Goal: Information Seeking & Learning: Check status

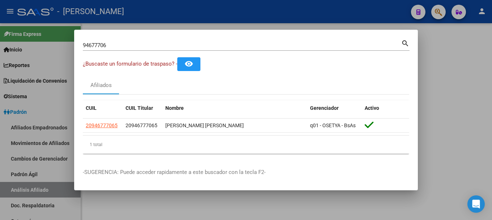
click at [217, 46] on input "94677706" at bounding box center [242, 45] width 318 height 7
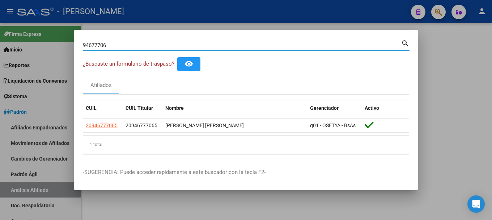
click at [217, 46] on input "94677706" at bounding box center [242, 45] width 318 height 7
type input "40638408"
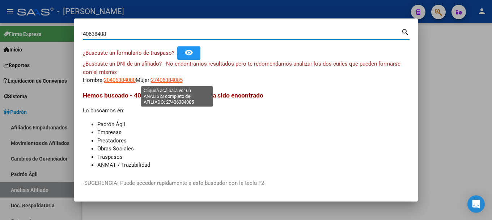
click at [183, 78] on span "27406384085" at bounding box center [167, 80] width 32 height 7
type textarea "27406384085"
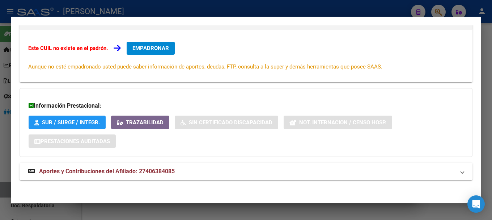
scroll to position [119, 0]
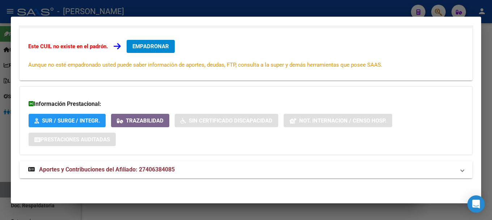
click at [184, 161] on div "DATOS ARCA: [PERSON_NAME] ([DATE]) ESTE CUIL NO EXISTE EN EL PADRÓN ÁGIL (padró…" at bounding box center [246, 59] width 453 height 254
click at [182, 167] on mat-panel-title "Aportes y Contribuciones del Afiliado: 27406384085" at bounding box center [241, 169] width 427 height 9
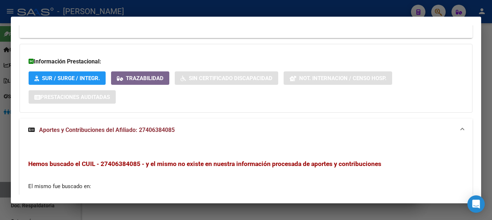
click at [200, 136] on mat-expansion-panel-header "Aportes y Contribuciones del Afiliado: 27406384085" at bounding box center [246, 129] width 453 height 23
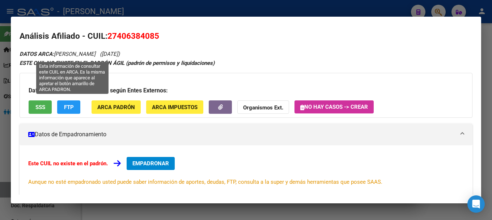
scroll to position [0, 0]
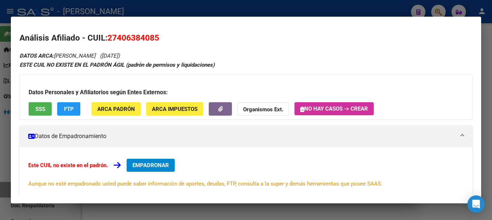
click at [152, 36] on span "27406384085" at bounding box center [133, 37] width 52 height 9
copy span "27406384085"
click at [251, 7] on div at bounding box center [246, 110] width 492 height 220
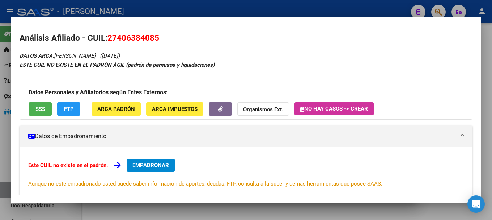
click at [251, 7] on div at bounding box center [246, 110] width 492 height 220
